Goal: Task Accomplishment & Management: Use online tool/utility

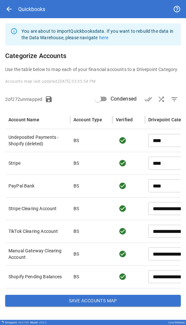
click at [9, 9] on span "arrow_back" at bounding box center [9, 9] width 8 height 8
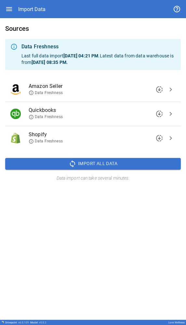
click at [30, 118] on icon at bounding box center [31, 117] width 5 height 5
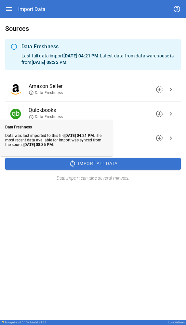
click at [169, 114] on span "chevron_right" at bounding box center [171, 114] width 8 height 8
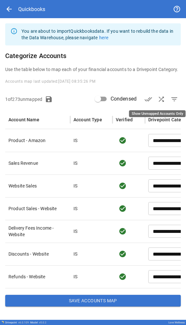
click at [173, 98] on span "filter_list" at bounding box center [174, 99] width 8 height 8
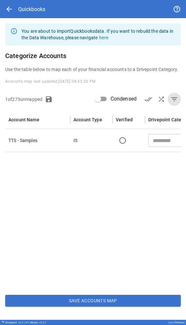
click at [169, 142] on input "text" at bounding box center [172, 140] width 44 height 9
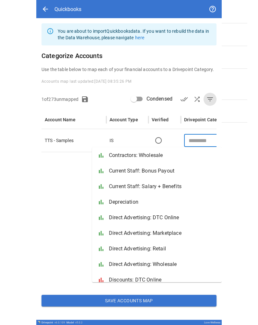
scroll to position [65, 0]
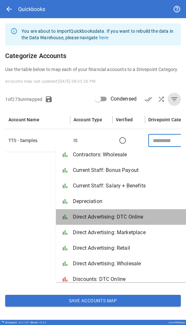
click at [125, 218] on span "Direct Advertising: DTC Online" at bounding box center [127, 217] width 108 height 8
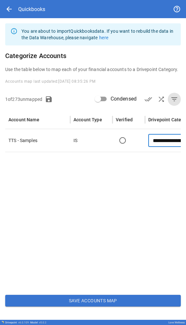
type input "**********"
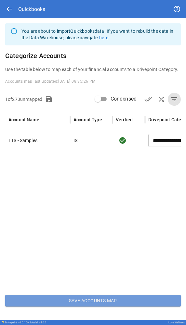
click at [109, 300] on button "Save Accounts Map" at bounding box center [92, 301] width 175 height 12
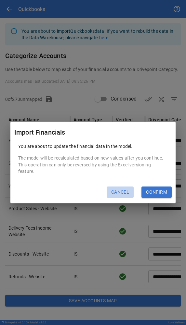
click at [122, 193] on button "Cancel" at bounding box center [119, 193] width 27 height 12
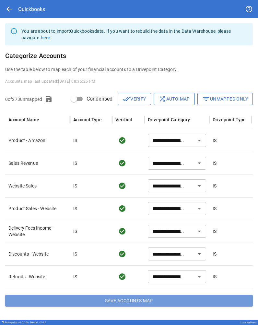
click at [125, 302] on button "Save Accounts Map" at bounding box center [129, 301] width 248 height 12
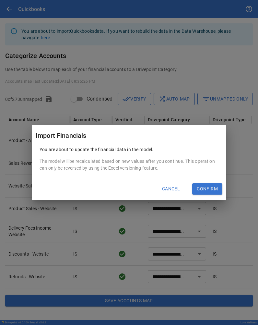
click at [185, 188] on button "Confirm" at bounding box center [207, 189] width 30 height 12
